Goal: Navigation & Orientation: Find specific page/section

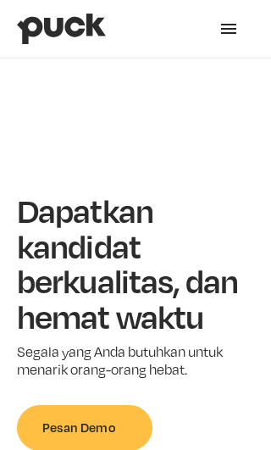
click at [227, 16] on div "menu" at bounding box center [228, 28] width 51 height 51
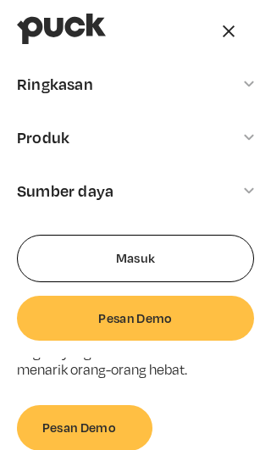
click at [33, 191] on font "Sumber daya" at bounding box center [65, 190] width 97 height 19
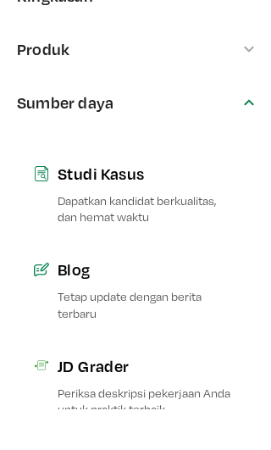
scroll to position [45, 0]
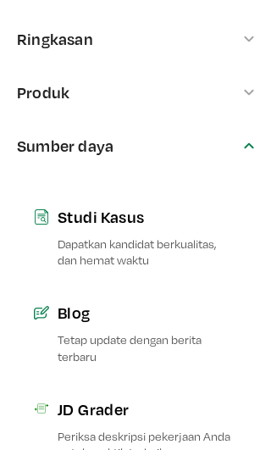
click at [19, 32] on font "Ringkasan" at bounding box center [55, 38] width 76 height 19
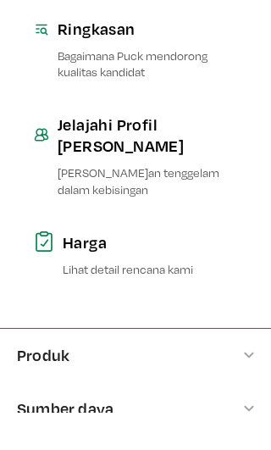
scroll to position [90, 0]
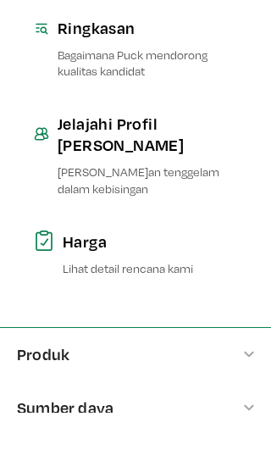
click at [239, 365] on div "Produk" at bounding box center [135, 391] width 271 height 53
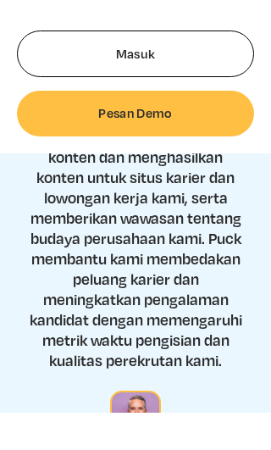
scroll to position [807, 0]
click at [43, 89] on link "Masuk" at bounding box center [135, 91] width 237 height 47
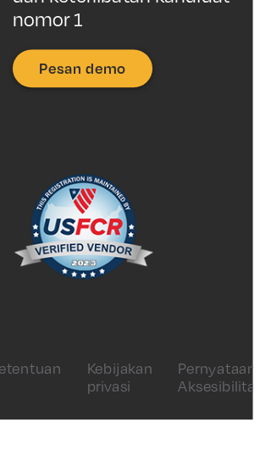
scroll to position [4446, 0]
click at [126, 423] on font "Kebijakan privasi" at bounding box center [128, 404] width 71 height 37
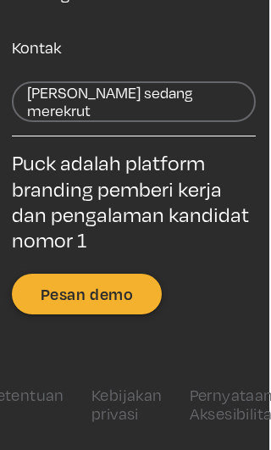
scroll to position [13400, 2]
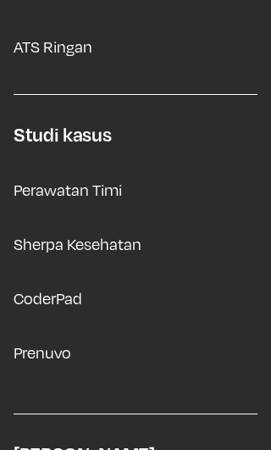
scroll to position [7772, 0]
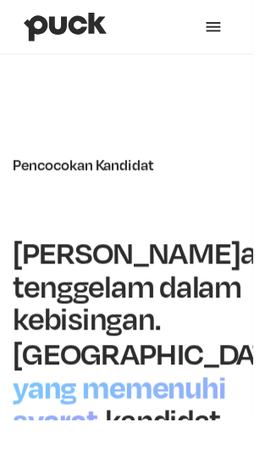
click at [217, 36] on div "menu" at bounding box center [228, 28] width 51 height 51
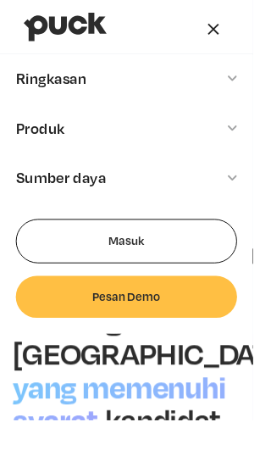
click at [231, 17] on div "menu" at bounding box center [228, 28] width 51 height 51
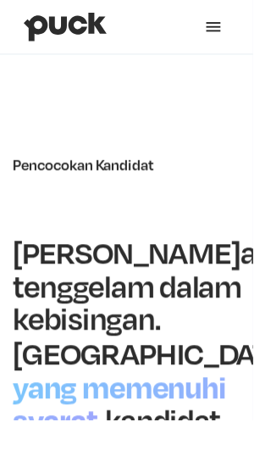
click at [231, 35] on div "menu" at bounding box center [229, 29] width 20 height 20
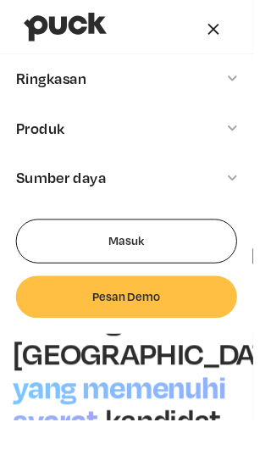
click at [46, 259] on link "Masuk" at bounding box center [135, 258] width 237 height 47
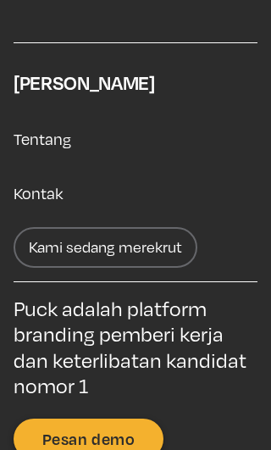
scroll to position [4051, 0]
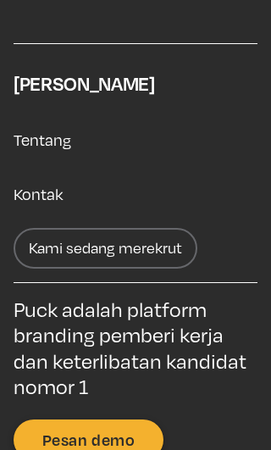
click at [18, 203] on font "Kontak" at bounding box center [38, 194] width 49 height 19
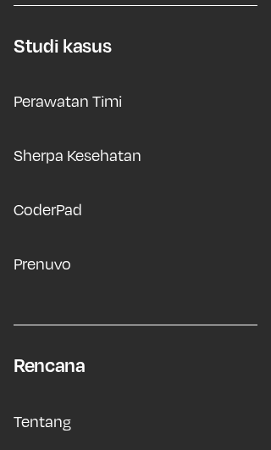
scroll to position [1421, 0]
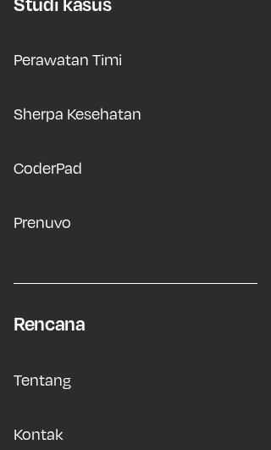
click at [22, 161] on font "CoderPad" at bounding box center [48, 167] width 69 height 19
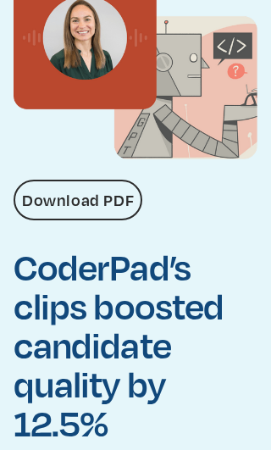
scroll to position [244, 0]
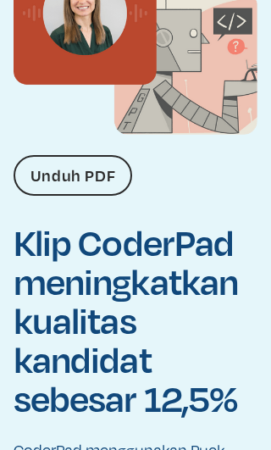
click at [115, 173] on font "Unduh PDF" at bounding box center [73, 174] width 85 height 19
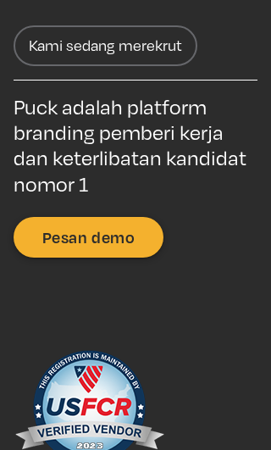
scroll to position [9711, 0]
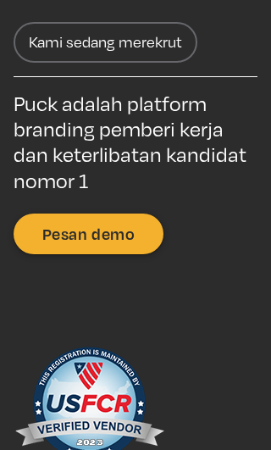
click at [173, 51] on font "Kami sedang merekrut" at bounding box center [105, 42] width 153 height 18
click at [172, 51] on font "Kami sedang merekrut" at bounding box center [105, 42] width 153 height 18
